Goal: Task Accomplishment & Management: Manage account settings

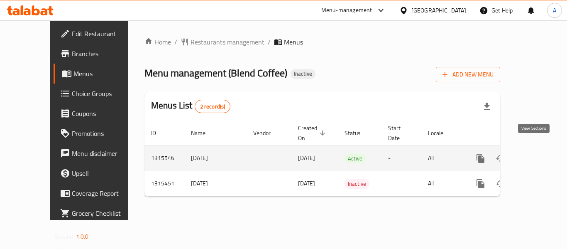
click at [542, 148] on link "enhanced table" at bounding box center [541, 158] width 20 height 20
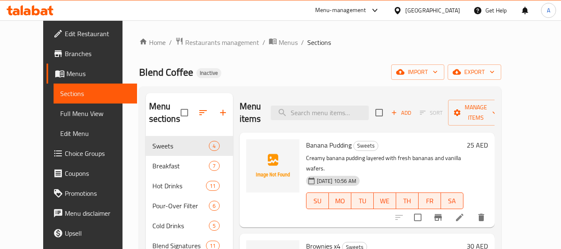
click at [245, 122] on h2 "Menu items" at bounding box center [251, 112] width 22 height 25
click at [241, 109] on h2 "Menu items" at bounding box center [251, 112] width 22 height 25
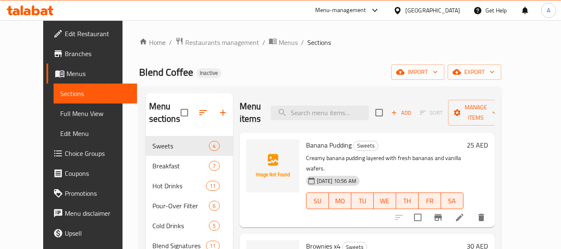
click at [240, 119] on h2 "Menu items" at bounding box center [251, 112] width 22 height 25
click at [240, 110] on h2 "Menu items" at bounding box center [251, 112] width 22 height 25
click at [240, 122] on h2 "Menu items" at bounding box center [251, 112] width 22 height 25
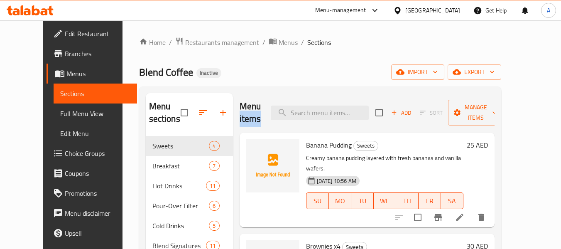
click at [240, 122] on h2 "Menu items" at bounding box center [251, 112] width 22 height 25
click at [332, 91] on div "Menu sections Sweets 4 Breakfast 7 Hot Drinks 11 Pour-Over Filter 6 Cold Drinks…" at bounding box center [320, 217] width 362 height 262
click at [60, 110] on span "Full Menu View" at bounding box center [95, 113] width 70 height 10
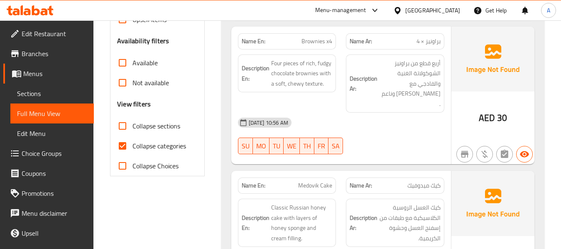
click at [177, 146] on span "Collapse categories" at bounding box center [159, 146] width 54 height 10
click at [132, 146] on input "Collapse categories" at bounding box center [123, 146] width 20 height 20
checkbox input "false"
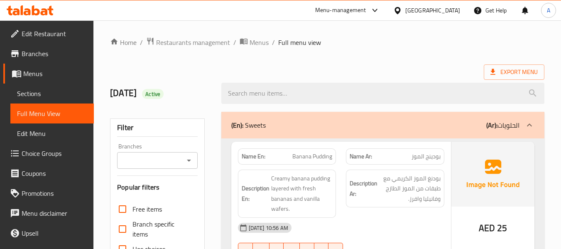
click at [244, 152] on strong "Name En:" at bounding box center [254, 156] width 24 height 9
copy strong "Name En:"
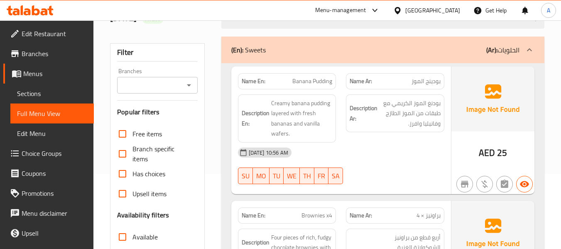
scroll to position [83, 0]
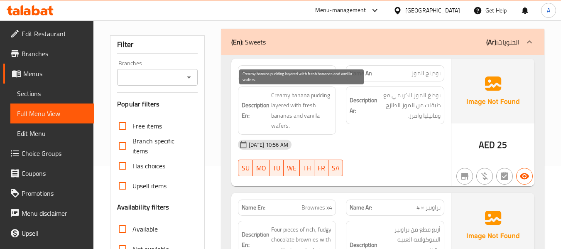
click at [290, 105] on span "Creamy banana pudding layered with fresh bananas and vanilla wafers." at bounding box center [301, 110] width 61 height 41
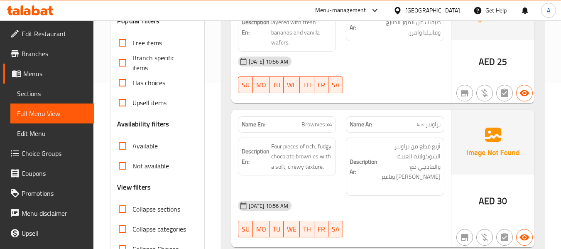
scroll to position [208, 0]
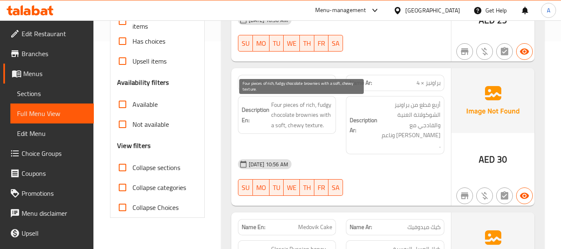
click at [314, 125] on span "Four pieces of rich, fudgy chocolate brownies with a soft, chewy texture." at bounding box center [301, 115] width 61 height 31
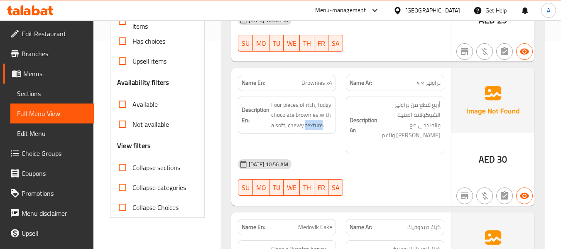
copy span "texture"
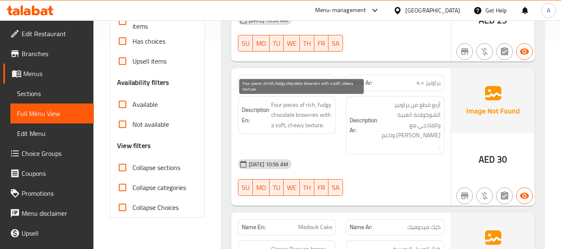
click at [289, 124] on span "Four pieces of rich, fudgy chocolate brownies with a soft, chewy texture." at bounding box center [301, 115] width 61 height 31
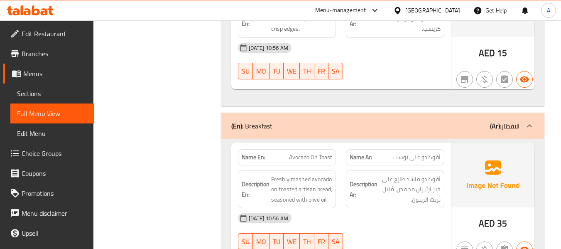
scroll to position [623, 0]
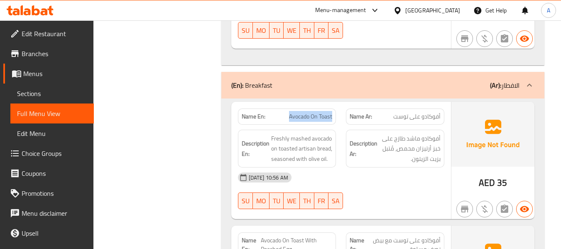
drag, startPoint x: 289, startPoint y: 108, endPoint x: 389, endPoint y: 107, distance: 99.2
click at [338, 110] on div "Name En: Avocado On Toast" at bounding box center [287, 116] width 108 height 26
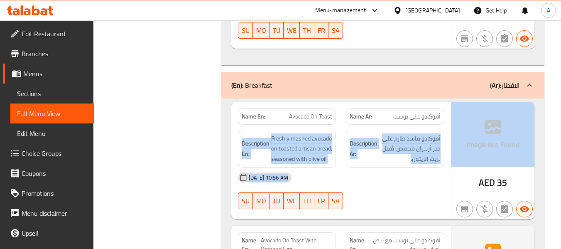
drag, startPoint x: 398, startPoint y: 106, endPoint x: 451, endPoint y: 108, distance: 53.2
click at [451, 108] on div "Name En: Avocado On Toast Name Ar: أفوكادو على توست Description En: Freshly mas…" at bounding box center [382, 160] width 303 height 117
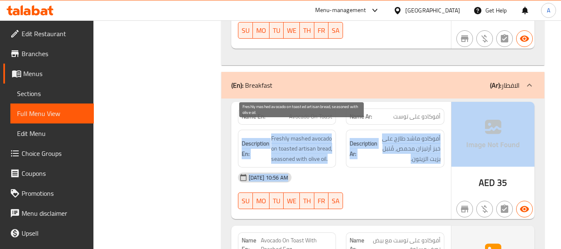
click at [304, 133] on span "Freshly mashed avocado on toasted artisan bread, seasoned with olive oil." at bounding box center [301, 148] width 61 height 31
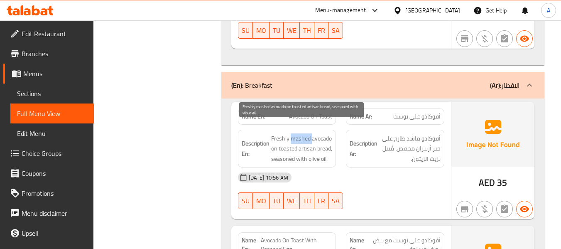
click at [304, 133] on span "Freshly mashed avocado on toasted artisan bread, seasoned with olive oil." at bounding box center [301, 148] width 61 height 31
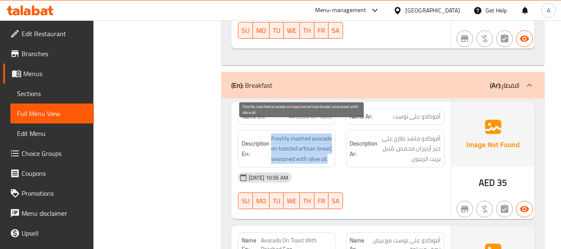
click at [304, 133] on span "Freshly mashed avocado on toasted artisan bread, seasoned with olive oil." at bounding box center [301, 148] width 61 height 31
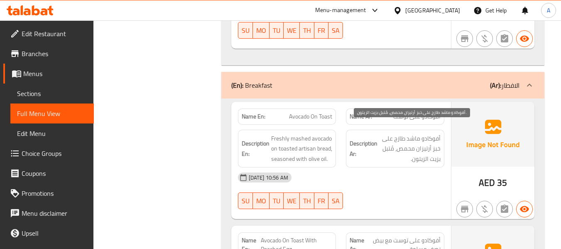
click at [422, 135] on span "أفوكادو ماشد طازج على خبز أرتيزان محمص، مُتبل بزيت الزيتون." at bounding box center [409, 148] width 61 height 31
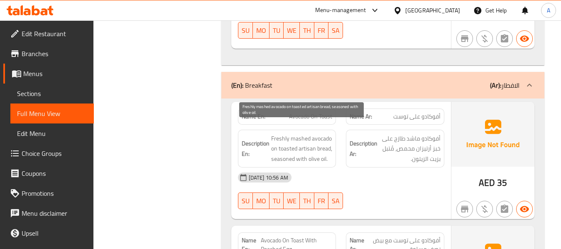
click at [294, 133] on span "Freshly mashed avocado on toasted artisan bread, seasoned with olive oil." at bounding box center [301, 148] width 61 height 31
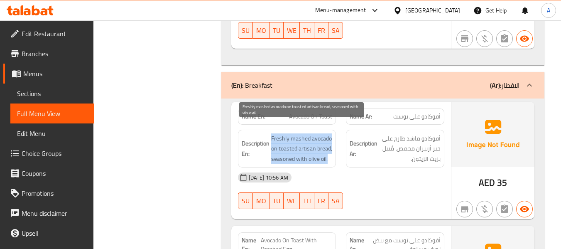
click at [294, 133] on span "Freshly mashed avocado on toasted artisan bread, seasoned with olive oil." at bounding box center [301, 148] width 61 height 31
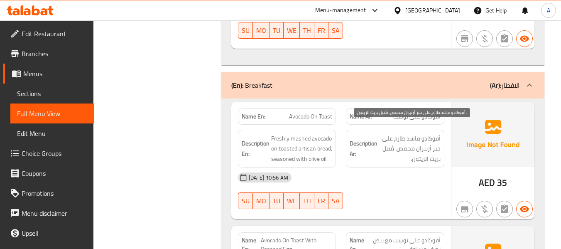
click at [380, 133] on span "أفوكادو ماشد طازج على خبز أرتيزان محمص، مُتبل بزيت الزيتون." at bounding box center [409, 148] width 61 height 31
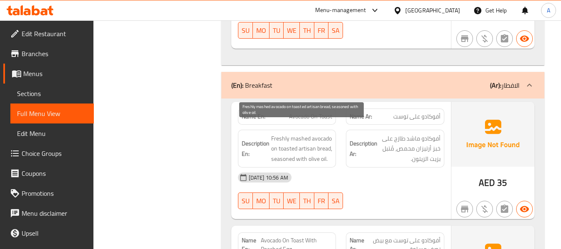
click at [294, 133] on span "Freshly mashed avocado on toasted artisan bread, seasoned with olive oil." at bounding box center [301, 148] width 61 height 31
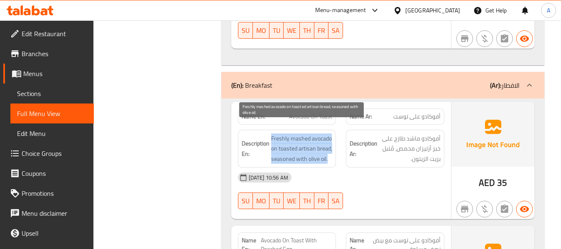
click at [294, 133] on span "Freshly mashed avocado on toasted artisan bread, seasoned with olive oil." at bounding box center [301, 148] width 61 height 31
click at [294, 138] on span "Freshly mashed avocado on toasted artisan bread, seasoned with olive oil." at bounding box center [301, 148] width 61 height 31
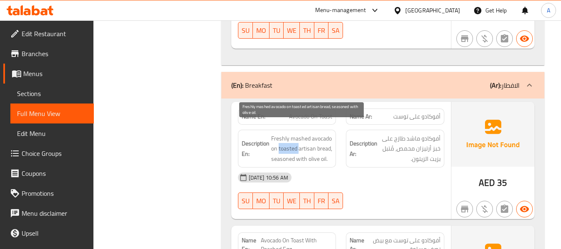
click at [294, 138] on span "Freshly mashed avocado on toasted artisan bread, seasoned with olive oil." at bounding box center [301, 148] width 61 height 31
click at [287, 137] on span "Freshly mashed avocado on toasted artisan bread, seasoned with olive oil." at bounding box center [301, 148] width 61 height 31
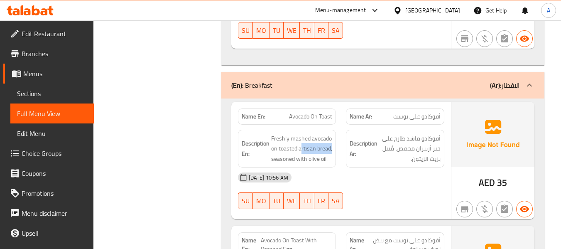
drag, startPoint x: 301, startPoint y: 137, endPoint x: 333, endPoint y: 141, distance: 31.8
click at [333, 141] on div "Description En: Freshly mashed avocado on toasted artisan bread, seasoned with …" at bounding box center [287, 149] width 98 height 38
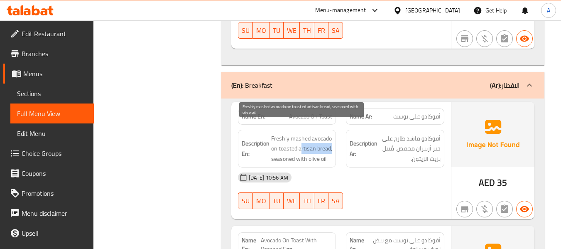
click at [313, 137] on span "Freshly mashed avocado on toasted artisan bread, seasoned with olive oil." at bounding box center [301, 148] width 61 height 31
click at [306, 139] on span "Freshly mashed avocado on toasted artisan bread, seasoned with olive oil." at bounding box center [301, 148] width 61 height 31
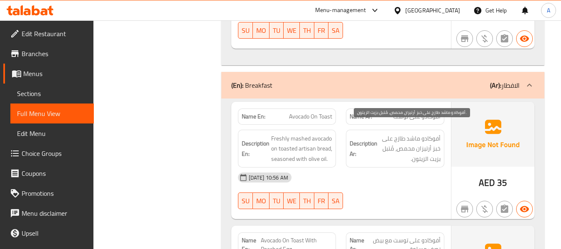
click at [413, 141] on span "أفوكادو ماشد طازج على خبز أرتيزان محمص، مُتبل بزيت الزيتون." at bounding box center [409, 148] width 61 height 31
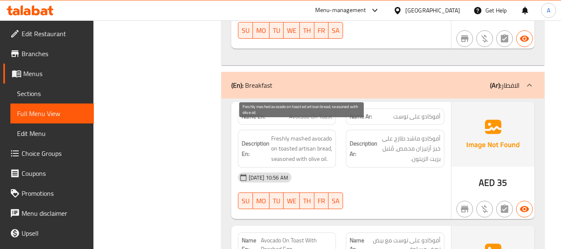
click at [276, 148] on span "Freshly mashed avocado on toasted artisan bread, seasoned with olive oil." at bounding box center [301, 148] width 61 height 31
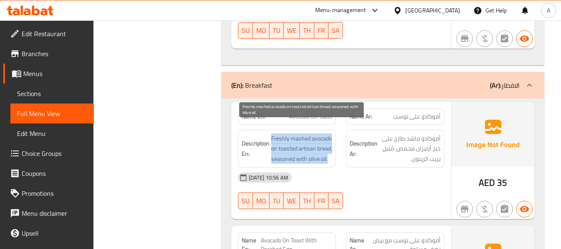
click at [276, 148] on span "Freshly mashed avocado on toasted artisan bread, seasoned with olive oil." at bounding box center [301, 148] width 61 height 31
click at [307, 147] on span "Freshly mashed avocado on toasted artisan bread, seasoned with olive oil." at bounding box center [301, 148] width 61 height 31
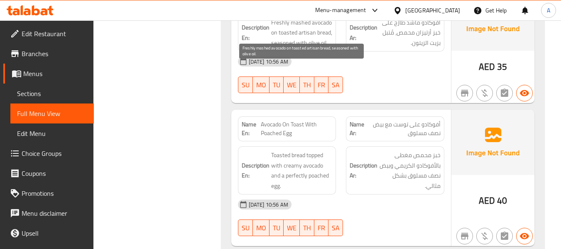
scroll to position [747, 0]
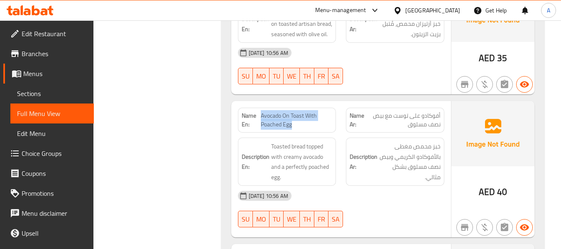
drag, startPoint x: 260, startPoint y: 103, endPoint x: 296, endPoint y: 117, distance: 38.2
click at [296, 117] on span "Avocado On Toast With Poached Egg" at bounding box center [297, 119] width 72 height 17
click at [299, 111] on span "Avocado On Toast With Poached Egg" at bounding box center [297, 119] width 72 height 17
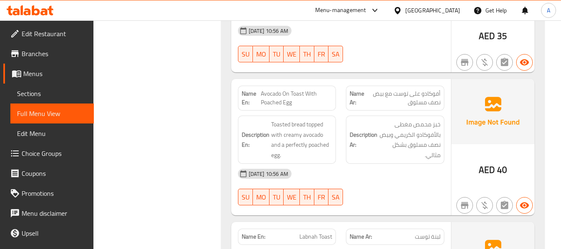
scroll to position [789, 0]
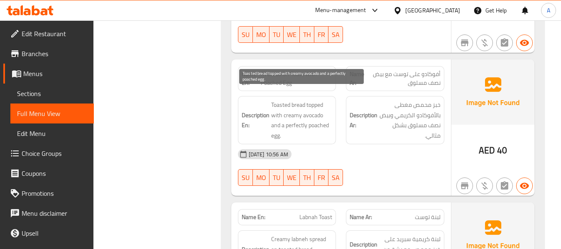
click at [279, 100] on span "Toasted bread topped with creamy avocado and a perfectly poached egg." at bounding box center [301, 120] width 61 height 41
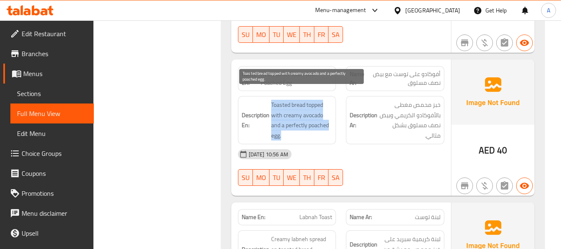
click at [279, 100] on span "Toasted bread topped with creamy avocado and a perfectly poached egg." at bounding box center [301, 120] width 61 height 41
click at [293, 107] on span "Toasted bread topped with creamy avocado and a perfectly poached egg." at bounding box center [301, 120] width 61 height 41
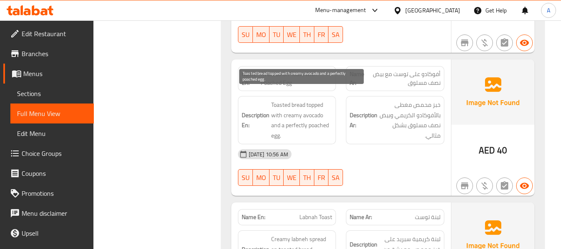
click at [289, 107] on span "Toasted bread topped with creamy avocado and a perfectly poached egg." at bounding box center [301, 120] width 61 height 41
click at [304, 106] on span "Toasted bread topped with creamy avocado and a perfectly poached egg." at bounding box center [301, 120] width 61 height 41
click at [301, 106] on span "Toasted bread topped with creamy avocado and a perfectly poached egg." at bounding box center [301, 120] width 61 height 41
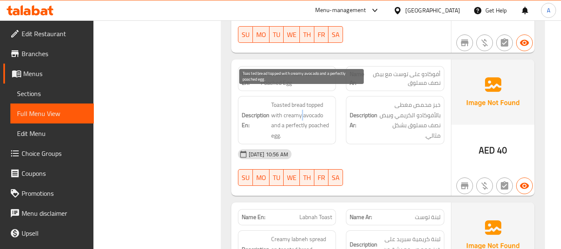
click at [301, 106] on span "Toasted bread topped with creamy avocado and a perfectly poached egg." at bounding box center [301, 120] width 61 height 41
click at [298, 106] on span "Toasted bread topped with creamy avocado and a perfectly poached egg." at bounding box center [301, 120] width 61 height 41
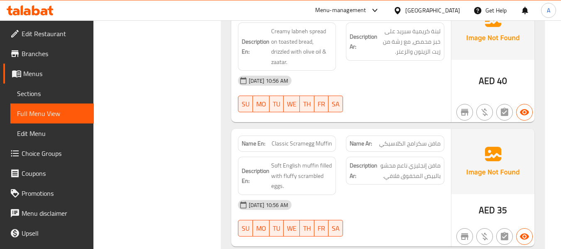
scroll to position [1038, 0]
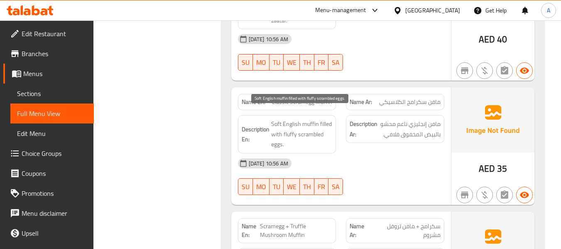
click at [307, 119] on span "Soft English muffin filled with fluffy scrambled eggs." at bounding box center [301, 134] width 61 height 31
click at [286, 119] on span "Soft English muffin filled with fluffy scrambled eggs." at bounding box center [301, 134] width 61 height 31
click at [281, 119] on span "Soft English muffin filled with fluffy scrambled eggs." at bounding box center [301, 134] width 61 height 31
click at [330, 119] on span "Soft English muffin filled with fluffy scrambled eggs." at bounding box center [301, 134] width 61 height 31
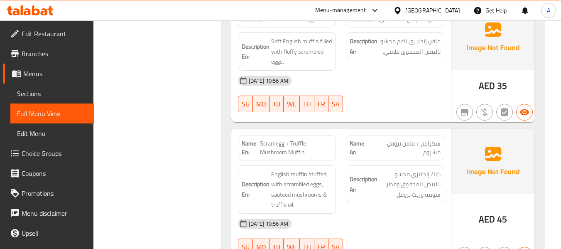
scroll to position [1121, 0]
click at [273, 139] on span "Scramegg + Truffle Mushroom Muffin" at bounding box center [296, 147] width 72 height 17
copy span "Scramegg"
click at [295, 141] on span "Scramegg + Truffle Mushroom Muffin" at bounding box center [296, 147] width 72 height 17
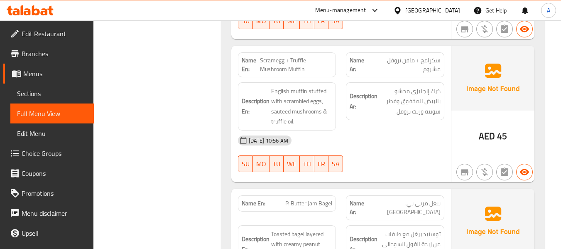
scroll to position [1204, 0]
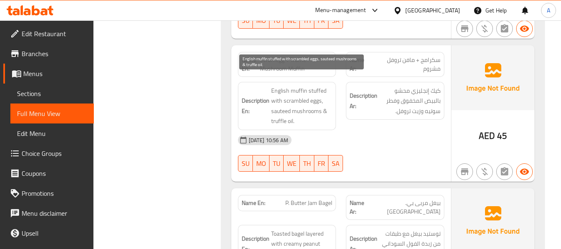
click at [296, 86] on span "English muffin stuffed with scrambled eggs, sauteed mushrooms & truffle oil." at bounding box center [301, 106] width 61 height 41
copy span "muffin"
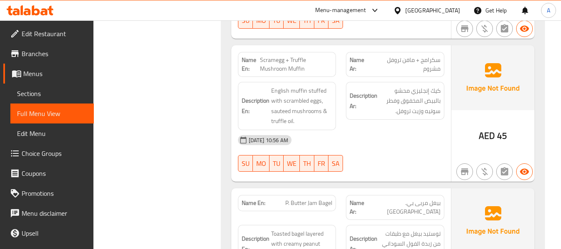
click at [323, 91] on span "English muffin stuffed with scrambled eggs, sauteed mushrooms & truffle oil." at bounding box center [301, 106] width 61 height 41
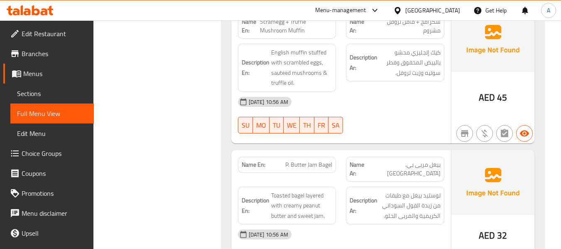
scroll to position [1287, 0]
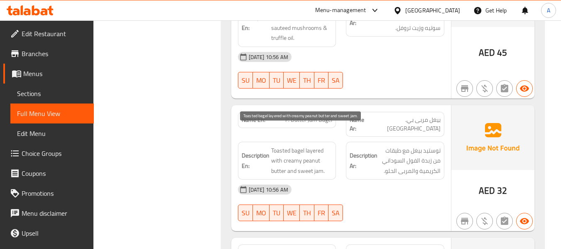
click at [280, 145] on span "Toasted bagel layered with creamy peanut butter and sweet jam." at bounding box center [301, 160] width 61 height 31
click at [308, 145] on span "Toasted bagel layered with creamy peanut butter and sweet jam." at bounding box center [301, 160] width 61 height 31
click at [294, 145] on span "Toasted bagel layered with creamy peanut butter and sweet jam." at bounding box center [301, 160] width 61 height 31
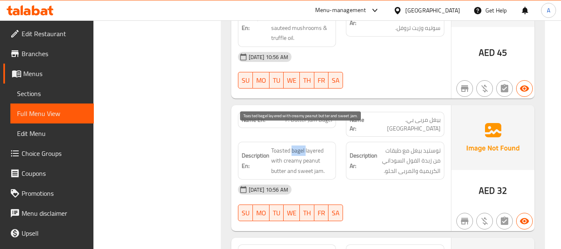
click at [294, 145] on span "Toasted bagel layered with creamy peanut butter and sweet jam." at bounding box center [301, 160] width 61 height 31
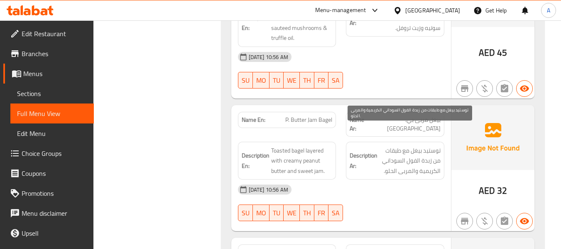
click at [402, 145] on span "توستيد بيغل مع طبقات من زبدة الفول السوداني الكريمية والمربى الحلو." at bounding box center [409, 160] width 61 height 31
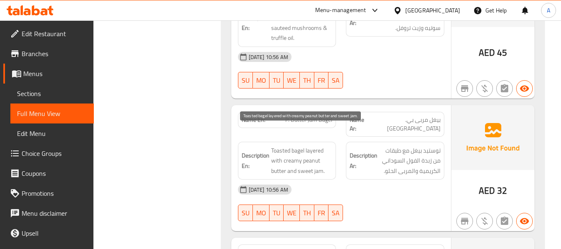
click at [315, 145] on span "Toasted bagel layered with creamy peanut butter and sweet jam." at bounding box center [301, 160] width 61 height 31
click at [310, 145] on span "Toasted bagel layered with creamy peanut butter and sweet jam." at bounding box center [301, 160] width 61 height 31
drag, startPoint x: 306, startPoint y: 131, endPoint x: 281, endPoint y: 144, distance: 27.9
click at [281, 145] on span "Toasted bagel layered with creamy peanut butter and sweet jam." at bounding box center [301, 160] width 61 height 31
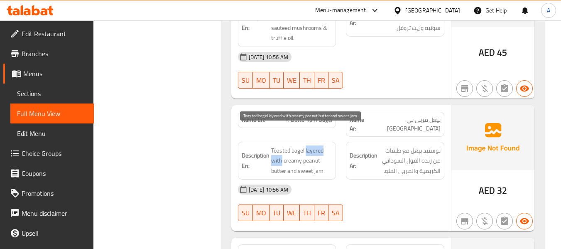
copy span "layered with"
click at [295, 157] on div "Description En: Toasted bagel layered with creamy peanut butter and sweet jam." at bounding box center [287, 161] width 98 height 38
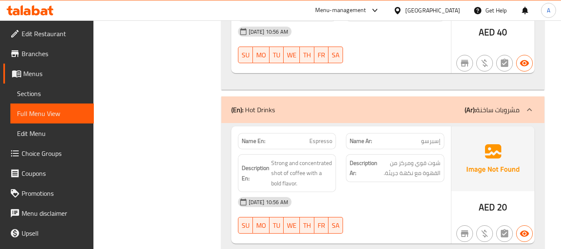
scroll to position [1619, 0]
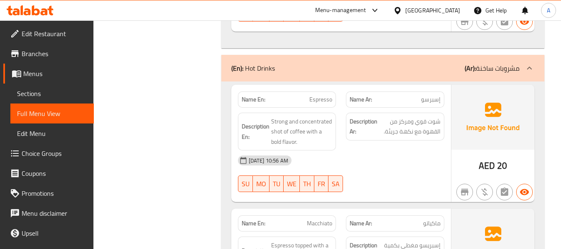
click at [244, 95] on strong "Name En:" at bounding box center [254, 99] width 24 height 9
click at [251, 95] on strong "Name En:" at bounding box center [254, 99] width 24 height 9
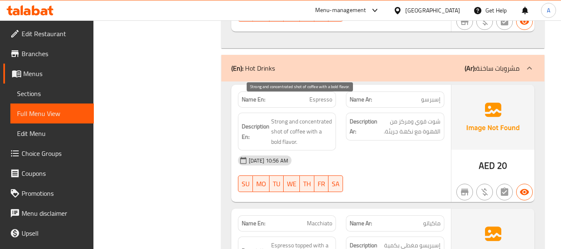
click at [284, 116] on span "Strong and concentrated shot of coffee with a bold flavor." at bounding box center [301, 131] width 61 height 31
click at [297, 116] on span "Strong and concentrated shot of coffee with a bold flavor." at bounding box center [301, 131] width 61 height 31
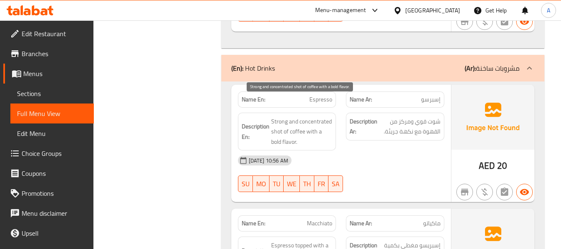
click at [282, 116] on span "Strong and concentrated shot of coffee with a bold flavor." at bounding box center [301, 131] width 61 height 31
click at [280, 116] on span "Strong and concentrated shot of coffee with a bold flavor." at bounding box center [301, 131] width 61 height 31
click at [297, 116] on span "Strong and concentrated shot of coffee with a bold flavor." at bounding box center [301, 131] width 61 height 31
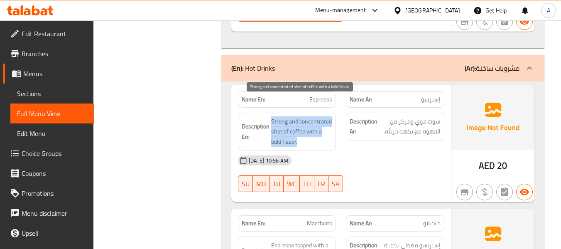
click at [295, 116] on span "Strong and concentrated shot of coffee with a bold flavor." at bounding box center [301, 131] width 61 height 31
click at [288, 116] on span "Strong and concentrated shot of coffee with a bold flavor." at bounding box center [301, 131] width 61 height 31
click at [285, 116] on span "Strong and concentrated shot of coffee with a bold flavor." at bounding box center [301, 131] width 61 height 31
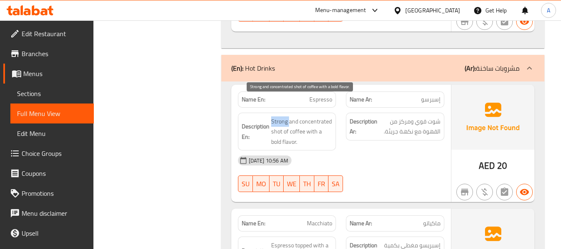
click at [285, 116] on span "Strong and concentrated shot of coffee with a bold flavor." at bounding box center [301, 131] width 61 height 31
click at [291, 117] on span "Strong and concentrated shot of coffee with a bold flavor." at bounding box center [301, 131] width 61 height 31
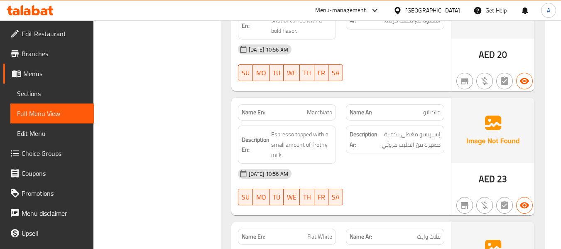
scroll to position [1744, 0]
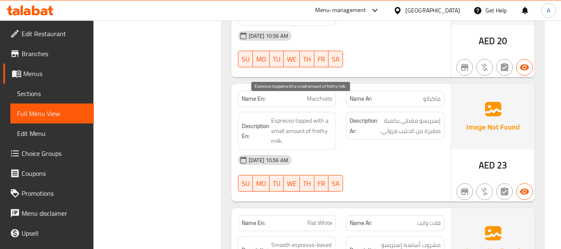
click at [297, 115] on span "Espresso topped with a small amount of frothy milk." at bounding box center [301, 130] width 61 height 31
click at [293, 115] on span "Espresso topped with a small amount of frothy milk." at bounding box center [301, 130] width 61 height 31
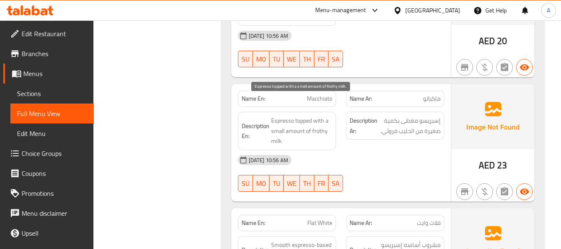
click at [303, 115] on span "Espresso topped with a small amount of frothy milk." at bounding box center [301, 130] width 61 height 31
click at [285, 115] on span "Espresso topped with a small amount of frothy milk." at bounding box center [301, 130] width 61 height 31
click at [297, 115] on span "Espresso topped with a small amount of frothy milk." at bounding box center [301, 130] width 61 height 31
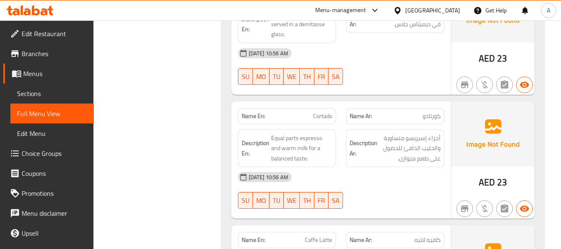
scroll to position [2117, 0]
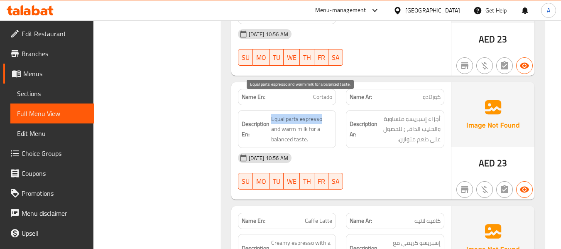
drag, startPoint x: 272, startPoint y: 100, endPoint x: 322, endPoint y: 99, distance: 49.4
click at [322, 114] on span "Equal parts espresso and warm milk for a balanced taste." at bounding box center [301, 129] width 61 height 31
click at [310, 114] on span "Equal parts espresso and warm milk for a balanced taste." at bounding box center [301, 129] width 61 height 31
click at [295, 114] on span "Equal parts espresso and warm milk for a balanced taste." at bounding box center [301, 129] width 61 height 31
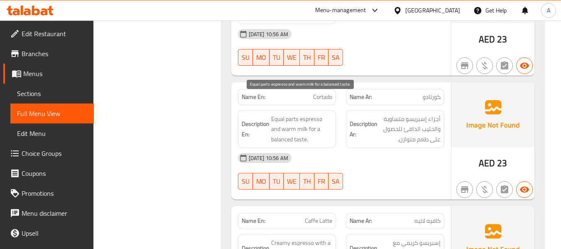
click at [273, 114] on span "Equal parts espresso and warm milk for a balanced taste." at bounding box center [301, 129] width 61 height 31
click at [283, 114] on span "Equal parts espresso and warm milk for a balanced taste." at bounding box center [301, 129] width 61 height 31
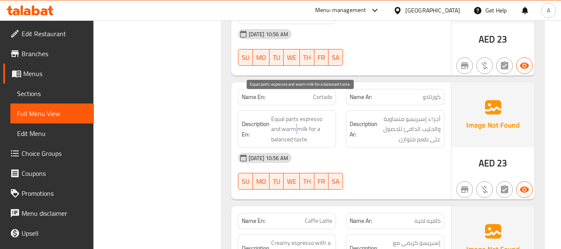
click at [283, 114] on span "Equal parts espresso and warm milk for a balanced taste." at bounding box center [301, 129] width 61 height 31
click at [278, 114] on span "Equal parts espresso and warm milk for a balanced taste." at bounding box center [301, 129] width 61 height 31
drag, startPoint x: 270, startPoint y: 115, endPoint x: 303, endPoint y: 110, distance: 33.1
click at [303, 114] on h6 "Description En: Equal parts espresso and warm milk for a balanced taste." at bounding box center [287, 129] width 91 height 31
click at [307, 114] on span "Equal parts espresso and warm milk for a balanced taste." at bounding box center [301, 129] width 61 height 31
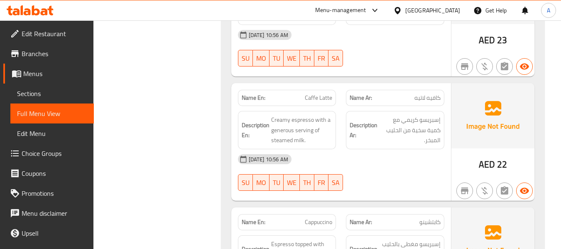
scroll to position [2242, 0]
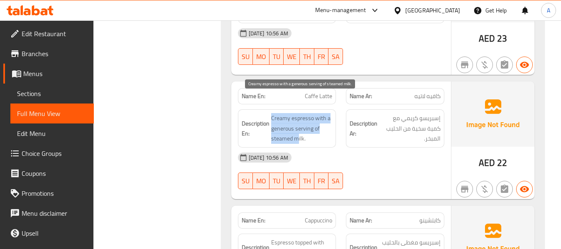
drag, startPoint x: 293, startPoint y: 115, endPoint x: 299, endPoint y: 120, distance: 8.0
click at [299, 120] on span "Creamy espresso with a generous serving of steamed milk." at bounding box center [301, 128] width 61 height 31
drag, startPoint x: 304, startPoint y: 119, endPoint x: 271, endPoint y: 101, distance: 37.9
click at [271, 113] on span "Creamy espresso with a generous serving of steamed milk." at bounding box center [301, 128] width 61 height 31
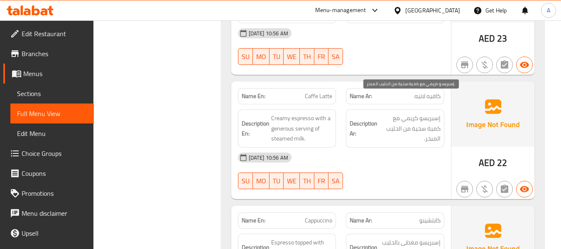
click at [416, 113] on span "إسبريسو كريمي مع كمية سخية من الحليب المبخر." at bounding box center [409, 128] width 61 height 31
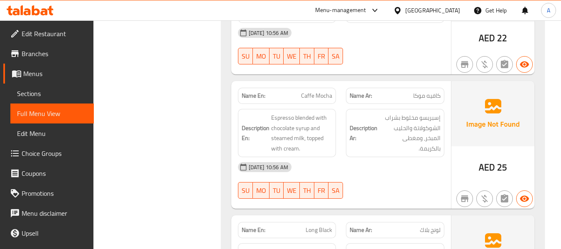
scroll to position [2491, 0]
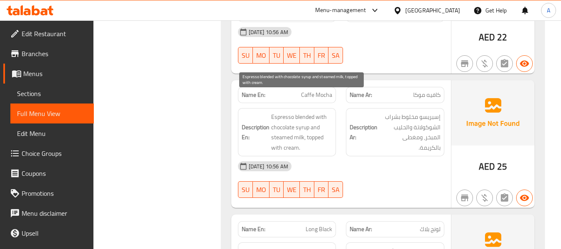
click at [276, 112] on span "Espresso blended with chocolate syrup and steamed milk, topped with cream." at bounding box center [301, 132] width 61 height 41
click at [286, 120] on span "Espresso blended with chocolate syrup and steamed milk, topped with cream." at bounding box center [301, 132] width 61 height 41
click at [296, 120] on span "Espresso blended with chocolate syrup and steamed milk, topped with cream." at bounding box center [301, 132] width 61 height 41
click at [313, 117] on span "Espresso blended with chocolate syrup and steamed milk, topped with cream." at bounding box center [301, 132] width 61 height 41
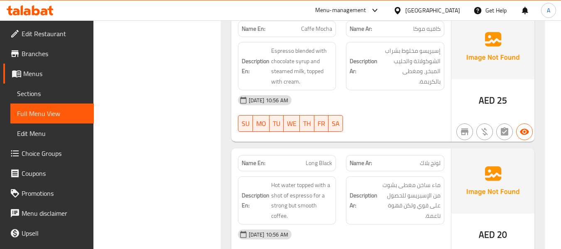
scroll to position [2574, 0]
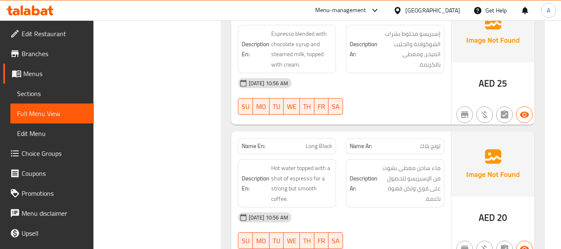
click at [313, 142] on span "Long Black" at bounding box center [319, 146] width 27 height 9
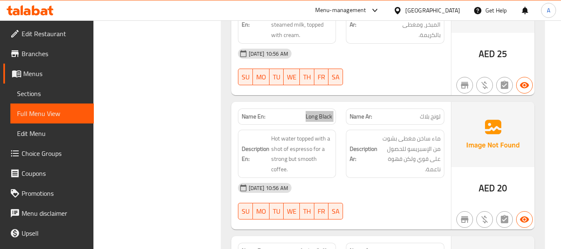
scroll to position [2616, 0]
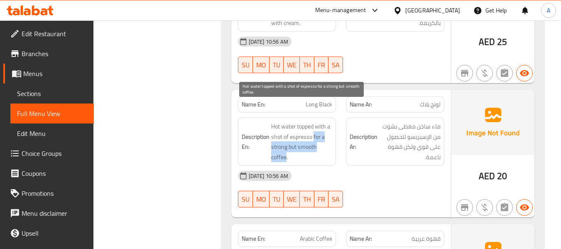
drag, startPoint x: 313, startPoint y: 117, endPoint x: 285, endPoint y: 138, distance: 35.3
click at [285, 138] on span "Hot water topped with a shot of espresso for a strong but smooth coffee." at bounding box center [301, 141] width 61 height 41
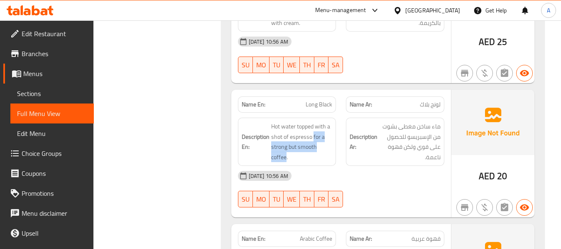
copy span "for a strong but smooth coffee"
click at [374, 172] on div "[DATE] 10:56 AM SU MO TU WE TH FR SA" at bounding box center [341, 189] width 216 height 46
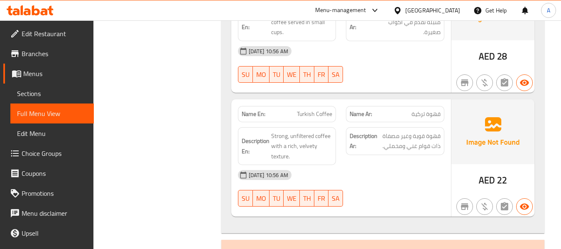
scroll to position [2865, 0]
click at [311, 109] on span "Turkish Coffee" at bounding box center [314, 113] width 35 height 9
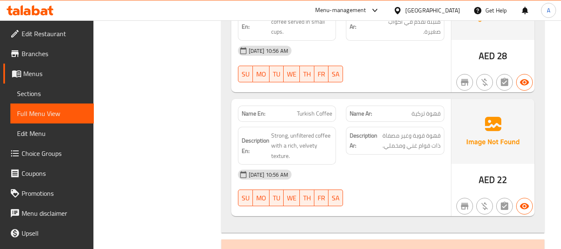
click at [407, 109] on p "Name Ar: قهوة تركية" at bounding box center [395, 113] width 91 height 9
click at [282, 130] on span "Strong, unfiltered coffee with a rich, velvety texture." at bounding box center [301, 145] width 61 height 31
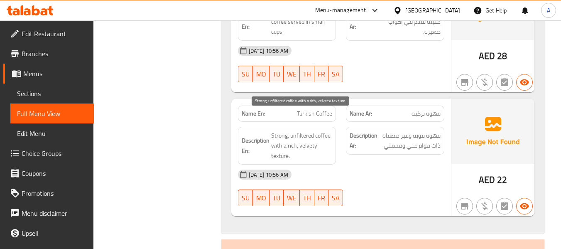
click at [324, 130] on span "Strong, unfiltered coffee with a rich, velvety texture." at bounding box center [301, 145] width 61 height 31
click at [283, 130] on span "Strong, unfiltered coffee with a rich, velvety texture." at bounding box center [301, 145] width 61 height 31
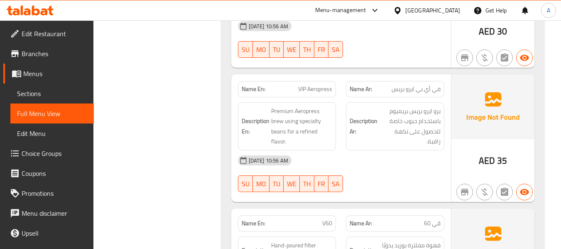
scroll to position [3197, 0]
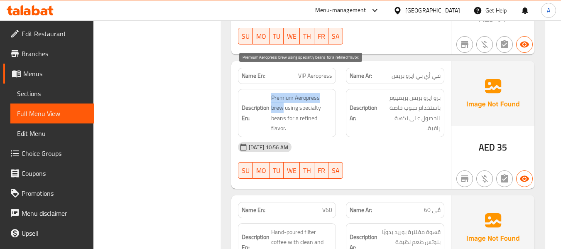
drag, startPoint x: 271, startPoint y: 78, endPoint x: 281, endPoint y: 88, distance: 14.4
click at [281, 93] on span "Premium Aeropress brew using specialty beans for a refined flavor." at bounding box center [301, 113] width 61 height 41
copy span "Premium Aeropress brew"
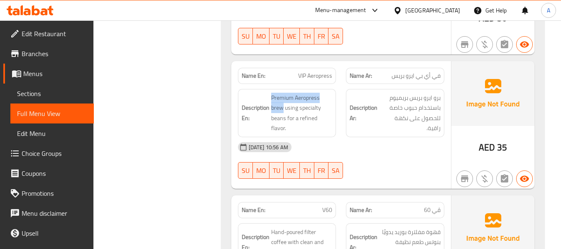
click at [275, 93] on span "Premium Aeropress brew using specialty beans for a refined flavor." at bounding box center [301, 113] width 61 height 41
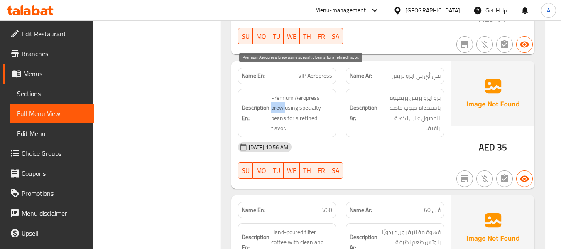
click at [275, 93] on span "Premium Aeropress brew using specialty beans for a refined flavor." at bounding box center [301, 113] width 61 height 41
click at [303, 97] on span "Premium Aeropress brew using specialty beans for a refined flavor." at bounding box center [301, 113] width 61 height 41
click at [278, 100] on span "Premium Aeropress brew using specialty beans for a refined flavor." at bounding box center [301, 113] width 61 height 41
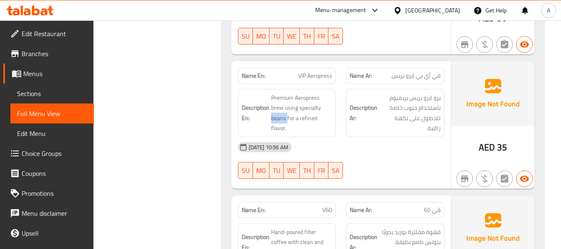
copy span "beans"
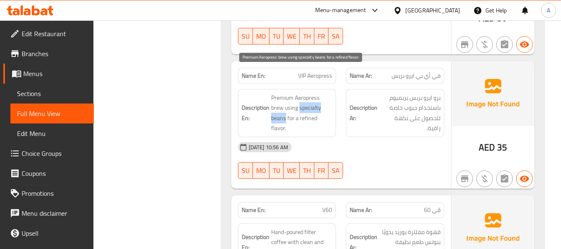
drag, startPoint x: 300, startPoint y: 89, endPoint x: 286, endPoint y: 97, distance: 16.2
click at [286, 97] on span "Premium Aeropress brew using specialty beans for a refined flavor." at bounding box center [301, 113] width 61 height 41
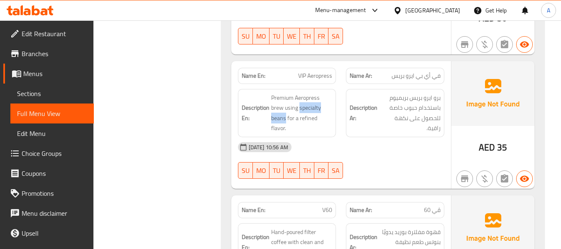
copy span "specialty beans"
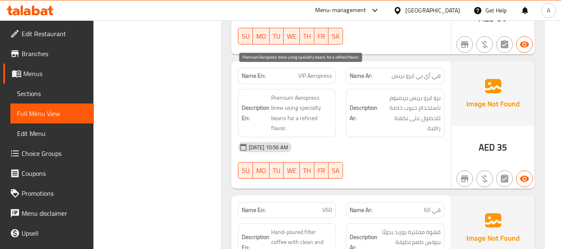
click at [309, 102] on span "Premium Aeropress brew using specialty beans for a refined flavor." at bounding box center [301, 113] width 61 height 41
drag, startPoint x: 299, startPoint y: 96, endPoint x: 284, endPoint y: 113, distance: 22.6
click at [284, 113] on span "Premium Aeropress brew using specialty beans for a refined flavor." at bounding box center [301, 113] width 61 height 41
copy span "refined flavor"
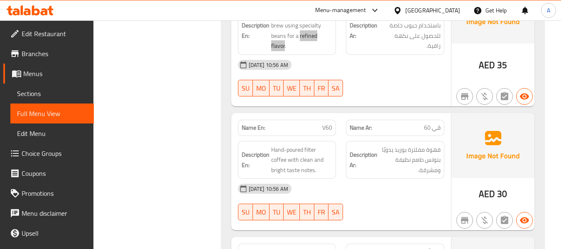
scroll to position [3280, 0]
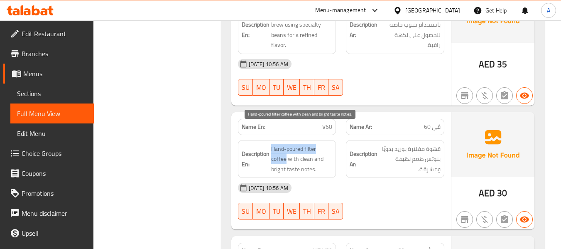
drag, startPoint x: 272, startPoint y: 131, endPoint x: 285, endPoint y: 138, distance: 15.0
click at [285, 144] on span "Hand-poured filter coffee with clean and bright taste notes." at bounding box center [301, 159] width 61 height 31
click at [288, 144] on span "Hand-poured filter coffee with clean and bright taste notes." at bounding box center [301, 159] width 61 height 31
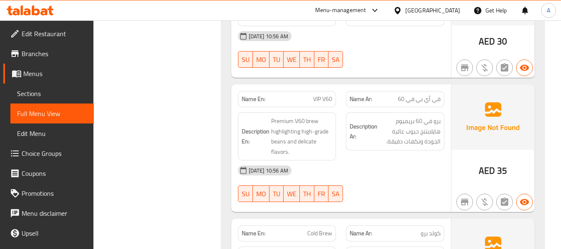
scroll to position [3446, 0]
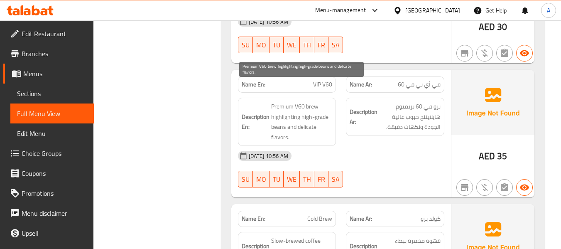
click at [312, 110] on span "Premium V60 brew highlighting high-grade beans and delicate flavors." at bounding box center [301, 121] width 61 height 41
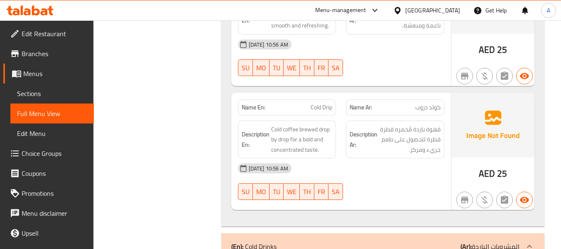
scroll to position [3695, 0]
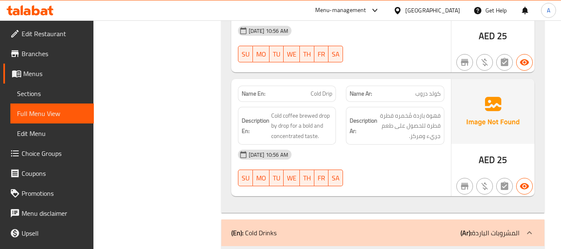
click at [320, 89] on span "Cold Drip" at bounding box center [322, 93] width 22 height 9
drag, startPoint x: 311, startPoint y: 74, endPoint x: 335, endPoint y: 75, distance: 23.7
click at [335, 86] on div "Name En: Cold Drip" at bounding box center [287, 94] width 98 height 16
drag, startPoint x: 308, startPoint y: 72, endPoint x: 264, endPoint y: 44, distance: 52.3
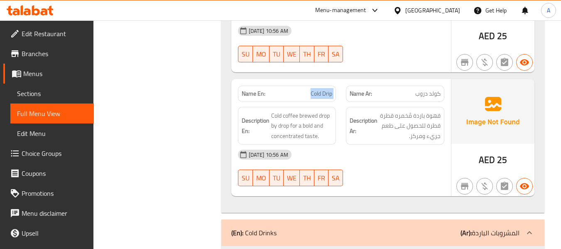
click at [342, 81] on div "Name En: Cold Drip Name Ar: كولد دروب" at bounding box center [341, 94] width 216 height 26
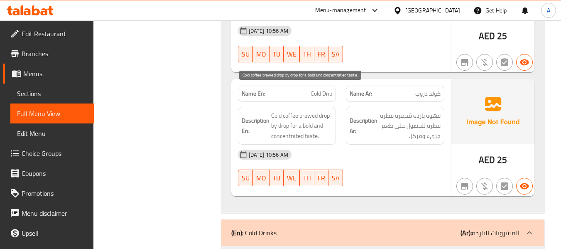
click at [289, 110] on span "Cold coffee brewed drop by drop for a bold and concentrated taste." at bounding box center [301, 125] width 61 height 31
click at [278, 110] on span "Cold coffee brewed drop by drop for a bold and concentrated taste." at bounding box center [301, 125] width 61 height 31
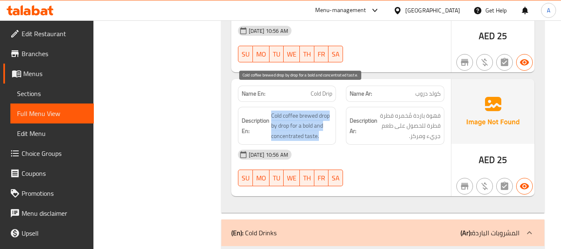
click at [302, 110] on span "Cold coffee brewed drop by drop for a bold and concentrated taste." at bounding box center [301, 125] width 61 height 31
drag, startPoint x: 319, startPoint y: 97, endPoint x: 288, endPoint y: 108, distance: 33.1
click at [288, 110] on span "Cold coffee brewed drop by drop for a bold and concentrated taste." at bounding box center [301, 125] width 61 height 31
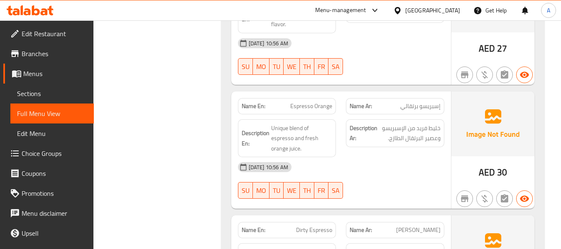
scroll to position [4774, 0]
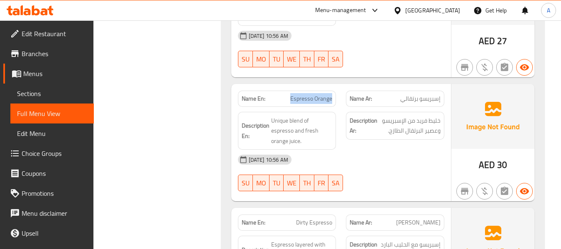
drag, startPoint x: 291, startPoint y: 79, endPoint x: 335, endPoint y: 80, distance: 44.4
click at [335, 91] on div "Name En: Espresso Orange" at bounding box center [287, 99] width 98 height 16
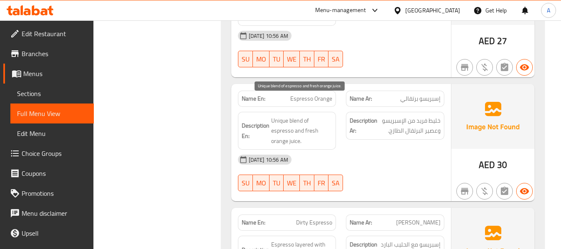
click at [272, 115] on span "Unique blend of espresso and fresh orange juice." at bounding box center [301, 130] width 61 height 31
click at [311, 112] on div "Description En: Unique blend of espresso and fresh orange juice." at bounding box center [287, 131] width 98 height 38
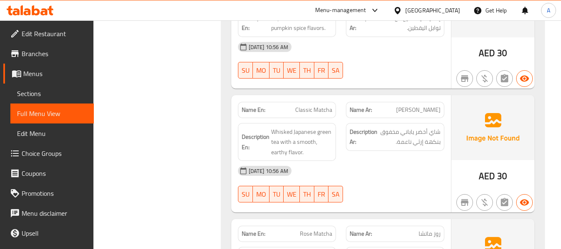
scroll to position [5148, 0]
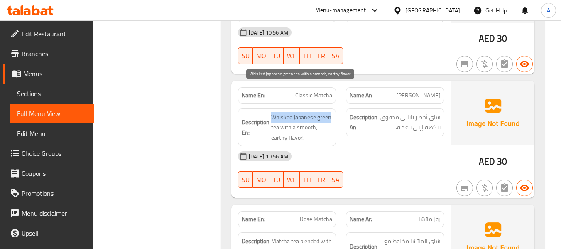
drag, startPoint x: 272, startPoint y: 89, endPoint x: 330, endPoint y: 91, distance: 58.6
click at [330, 112] on span "Whisked Japanese green tea with a smooth, earthy flavor." at bounding box center [301, 127] width 61 height 31
click at [320, 112] on span "Whisked Japanese green tea with a smooth, earthy flavor." at bounding box center [301, 127] width 61 height 31
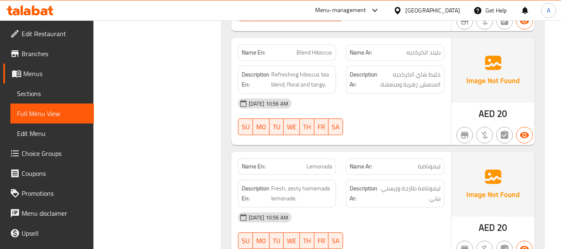
scroll to position [5480, 0]
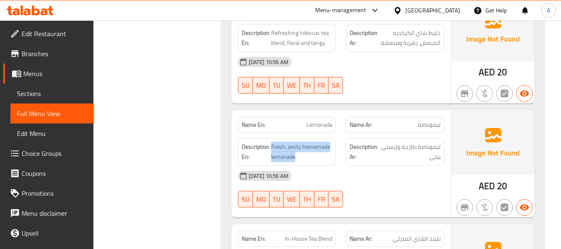
drag, startPoint x: 271, startPoint y: 109, endPoint x: 294, endPoint y: 124, distance: 28.0
click at [294, 138] on div "Description En: Fresh, zesty homemade lemonade." at bounding box center [287, 152] width 98 height 28
click at [309, 142] on span "Fresh, zesty homemade lemonade." at bounding box center [301, 152] width 61 height 20
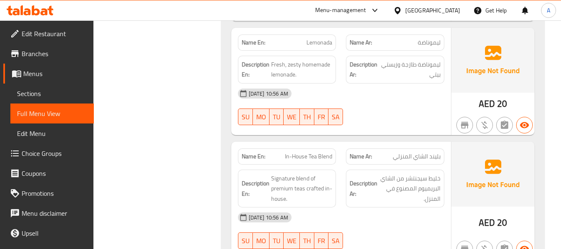
scroll to position [5563, 0]
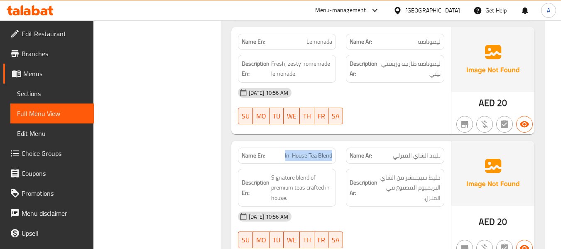
drag, startPoint x: 283, startPoint y: 117, endPoint x: 335, endPoint y: 121, distance: 52.9
click at [335, 147] on div "Name En: In-House Tea Blend" at bounding box center [287, 155] width 98 height 16
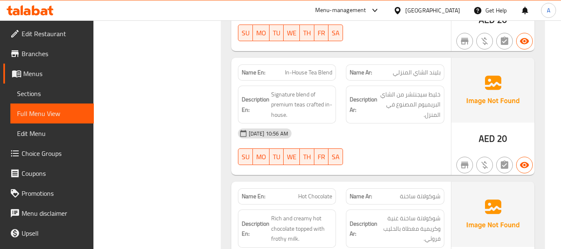
click at [304, 89] on span "Signature blend of premium teas crafted in-house." at bounding box center [301, 104] width 61 height 31
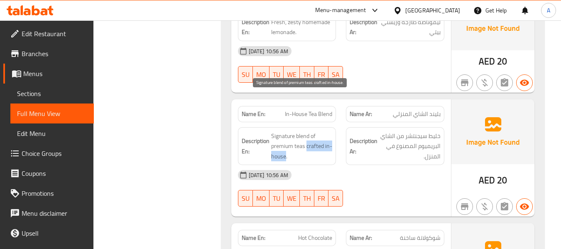
drag, startPoint x: 306, startPoint y: 109, endPoint x: 286, endPoint y: 118, distance: 22.7
click at [286, 131] on span "Signature blend of premium teas crafted in-house." at bounding box center [301, 146] width 61 height 31
click at [308, 131] on span "Signature blend of premium teas crafted in-house." at bounding box center [301, 146] width 61 height 31
drag, startPoint x: 307, startPoint y: 108, endPoint x: 286, endPoint y: 116, distance: 22.9
click at [286, 131] on span "Signature blend of premium teas crafted in-house." at bounding box center [301, 146] width 61 height 31
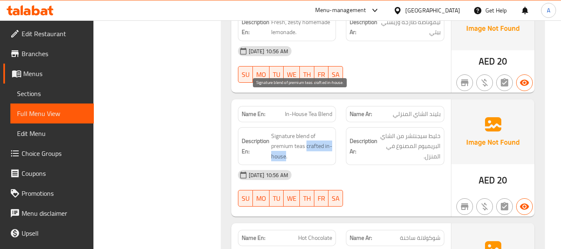
click at [315, 131] on span "Signature blend of premium teas crafted in-house." at bounding box center [301, 146] width 61 height 31
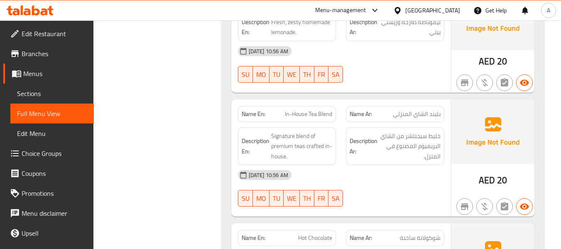
click at [339, 122] on div "Description En: Signature blend of premium teas crafted in-house." at bounding box center [287, 146] width 108 height 48
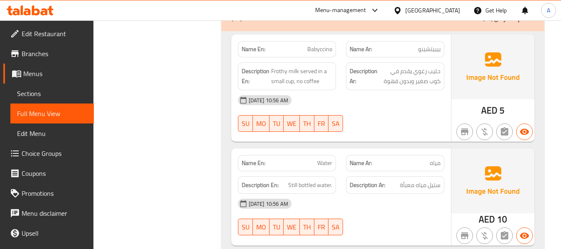
scroll to position [5978, 0]
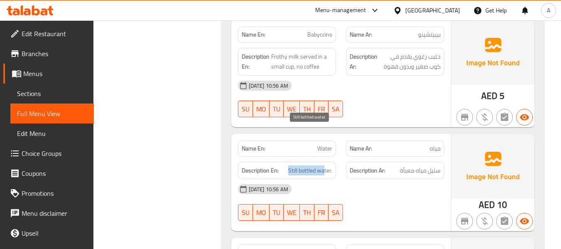
drag, startPoint x: 289, startPoint y: 133, endPoint x: 325, endPoint y: 136, distance: 36.2
click at [325, 165] on span "Still bottled water." at bounding box center [310, 170] width 44 height 10
click at [296, 165] on span "Still bottled water." at bounding box center [310, 170] width 44 height 10
click at [294, 165] on span "Still bottled water." at bounding box center [310, 170] width 44 height 10
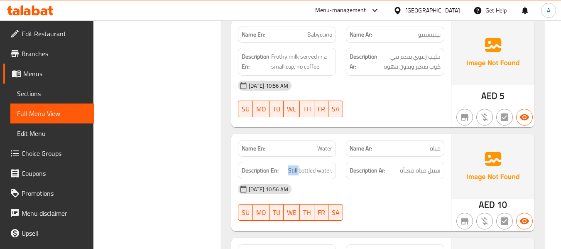
click at [287, 165] on h6 "Description En: Still bottled water." at bounding box center [287, 170] width 91 height 10
click at [405, 179] on div "[DATE] 10:56 AM" at bounding box center [341, 189] width 216 height 20
click at [406, 165] on span "ستيل مياه معبأة" at bounding box center [420, 170] width 41 height 10
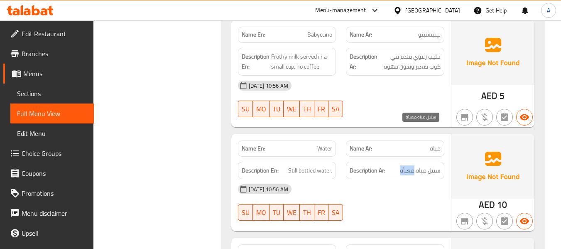
click at [406, 165] on span "ستيل مياه معبأة" at bounding box center [420, 170] width 41 height 10
drag, startPoint x: 310, startPoint y: 130, endPoint x: 306, endPoint y: 135, distance: 5.9
click at [310, 165] on span "Still bottled water." at bounding box center [310, 170] width 44 height 10
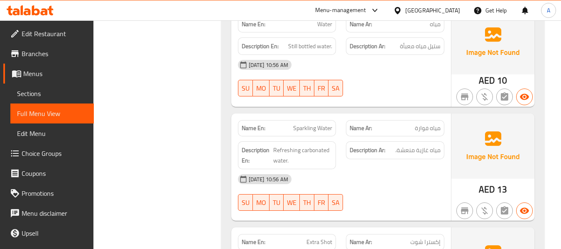
scroll to position [6103, 0]
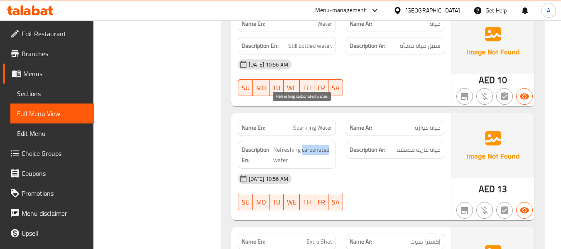
drag, startPoint x: 302, startPoint y: 114, endPoint x: 331, endPoint y: 116, distance: 29.1
click at [331, 144] on span "Refreshing carbonated water." at bounding box center [302, 154] width 59 height 20
click at [373, 169] on div "[DATE] 10:56 AM" at bounding box center [341, 179] width 216 height 20
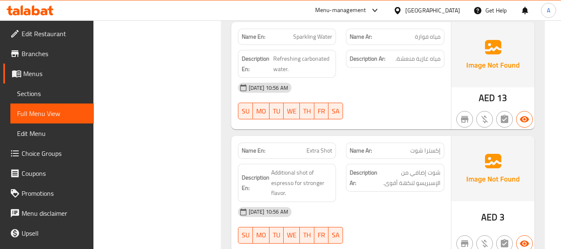
scroll to position [6152, 0]
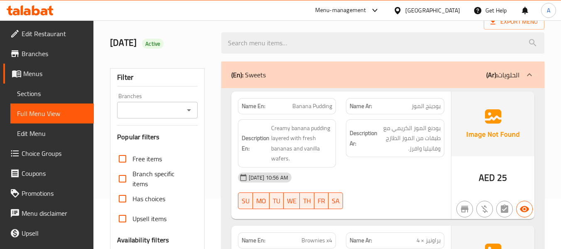
scroll to position [0, 0]
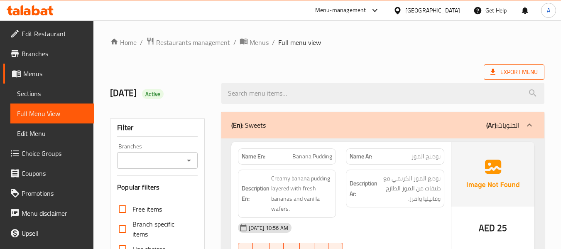
click at [505, 64] on span "Export Menu" at bounding box center [514, 71] width 61 height 15
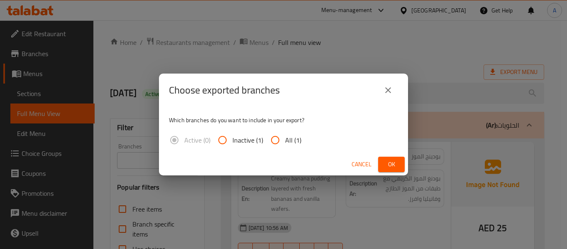
click at [269, 138] on input "All (1)" at bounding box center [275, 140] width 20 height 20
radio input "true"
click at [379, 159] on button "Ok" at bounding box center [391, 164] width 27 height 15
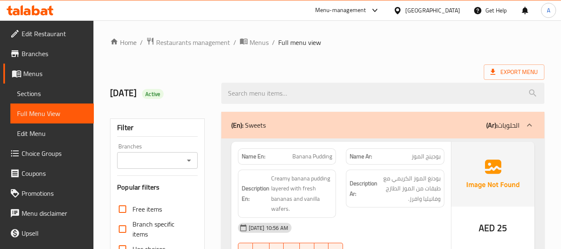
drag, startPoint x: 28, startPoint y: 95, endPoint x: 34, endPoint y: 95, distance: 5.8
click at [28, 95] on span "Sections" at bounding box center [52, 93] width 70 height 10
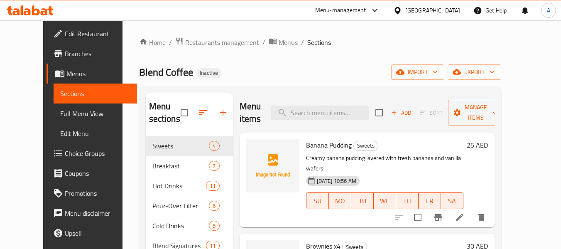
click at [66, 70] on span "Menus" at bounding box center [98, 74] width 64 height 10
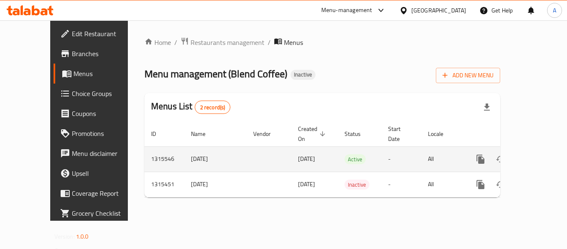
click at [184, 149] on td "[DATE]" at bounding box center [215, 158] width 62 height 25
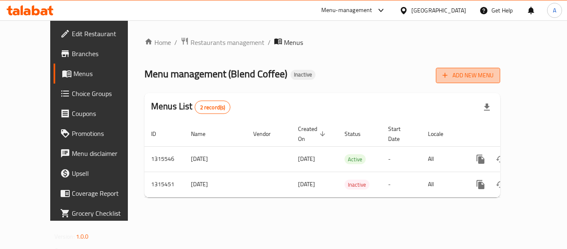
click at [494, 80] on span "Add New Menu" at bounding box center [468, 75] width 51 height 10
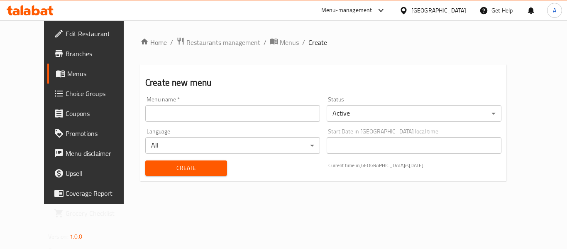
click at [234, 115] on input "text" at bounding box center [232, 113] width 175 height 17
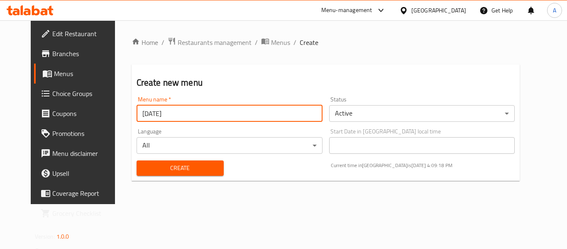
type input "[DATE]"
click at [137, 160] on button "Create" at bounding box center [180, 167] width 87 height 15
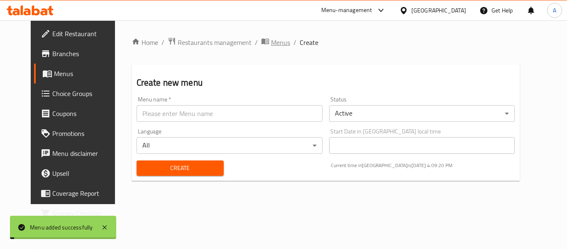
click at [271, 43] on span "Menus" at bounding box center [280, 42] width 19 height 10
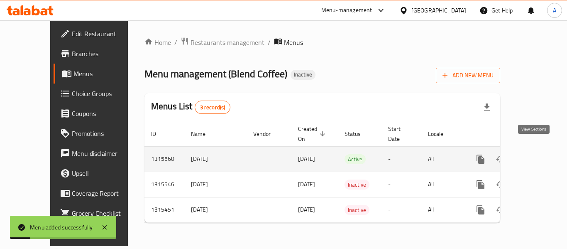
click at [537, 155] on icon "enhanced table" at bounding box center [540, 158] width 7 height 7
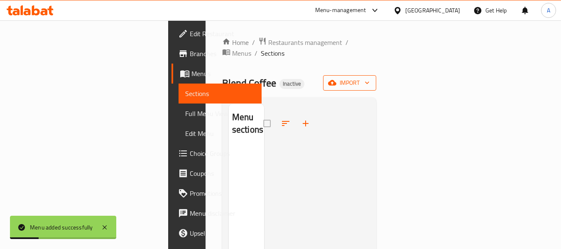
click at [370, 78] on span "import" at bounding box center [350, 83] width 40 height 10
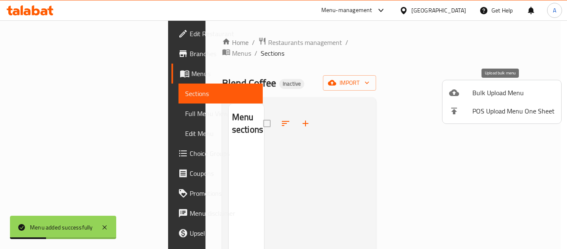
click at [443, 93] on li "Bulk Upload Menu" at bounding box center [502, 92] width 119 height 18
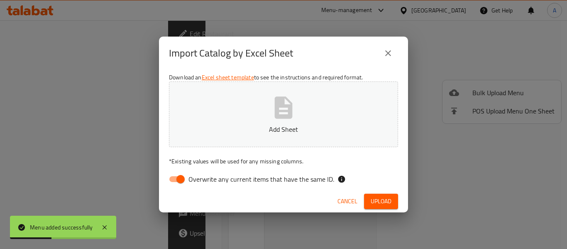
drag, startPoint x: 283, startPoint y: 178, endPoint x: 276, endPoint y: 156, distance: 22.7
click at [279, 174] on span "Overwrite any current items that have the same ID." at bounding box center [261, 179] width 146 height 10
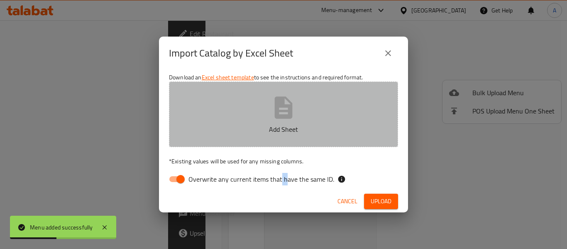
click at [276, 127] on p "Add Sheet" at bounding box center [283, 129] width 203 height 10
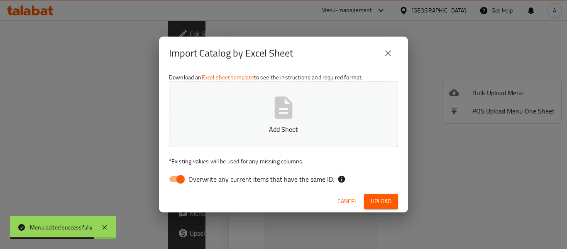
click at [191, 176] on span "Overwrite any current items that have the same ID." at bounding box center [261, 179] width 146 height 10
click at [191, 176] on input "Overwrite any current items that have the same ID." at bounding box center [180, 179] width 47 height 16
checkbox input "false"
click at [213, 111] on button "Add Sheet" at bounding box center [283, 114] width 229 height 66
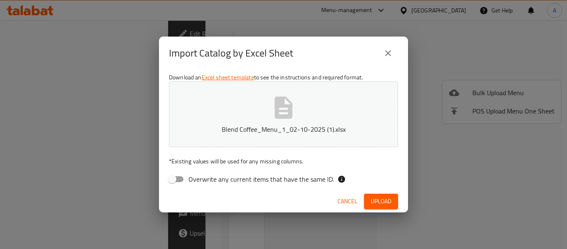
click at [371, 201] on span "Upload" at bounding box center [381, 201] width 21 height 10
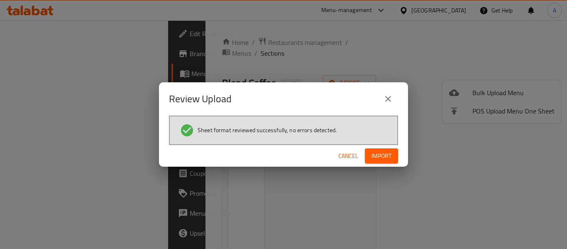
click at [385, 154] on span "Import" at bounding box center [382, 156] width 20 height 10
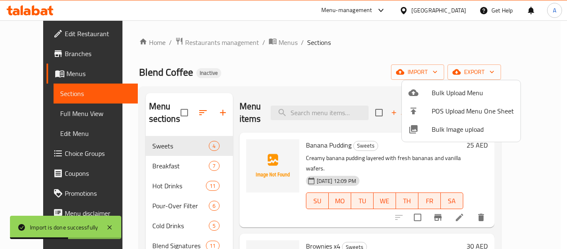
click at [280, 69] on div at bounding box center [283, 124] width 567 height 249
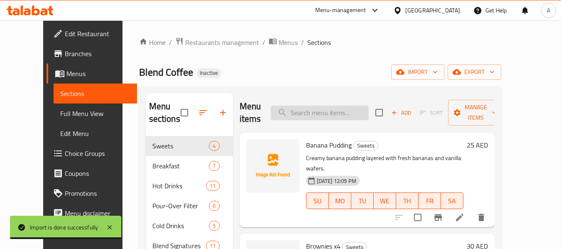
click at [314, 119] on input "search" at bounding box center [320, 112] width 98 height 15
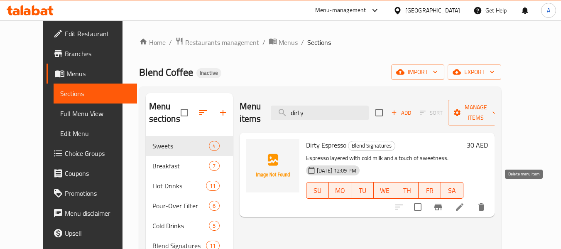
type input "dirty"
click at [484, 203] on icon "delete" at bounding box center [481, 206] width 6 height 7
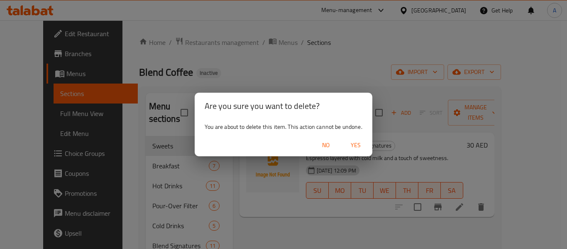
click at [356, 152] on button "Yes" at bounding box center [356, 144] width 27 height 15
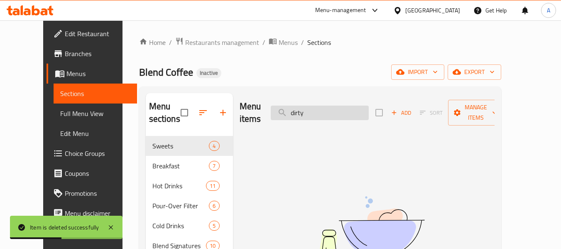
drag, startPoint x: 312, startPoint y: 101, endPoint x: 295, endPoint y: 101, distance: 17.0
click at [295, 105] on input "dirty" at bounding box center [320, 112] width 98 height 15
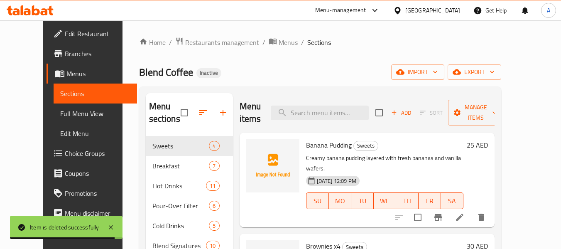
click at [299, 74] on div "Blend Coffee Inactive import export" at bounding box center [320, 71] width 362 height 15
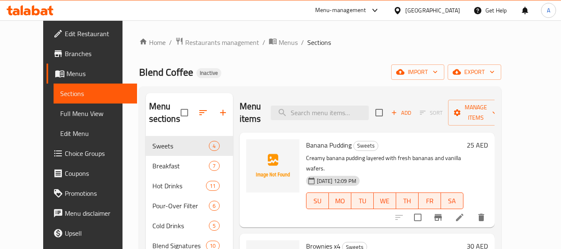
click at [60, 105] on link "Full Menu View" at bounding box center [95, 113] width 83 height 20
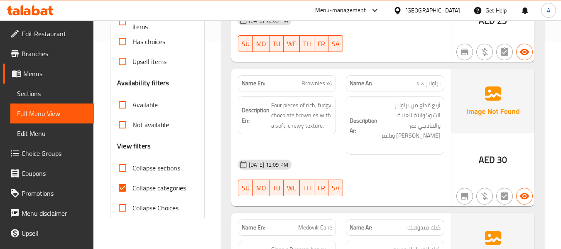
scroll to position [208, 0]
click at [159, 183] on span "Collapse categories" at bounding box center [159, 187] width 54 height 10
click at [132, 183] on input "Collapse categories" at bounding box center [123, 187] width 20 height 20
checkbox input "false"
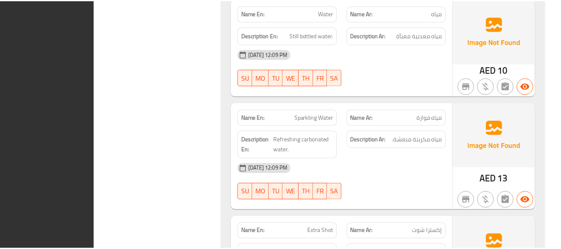
scroll to position [6029, 0]
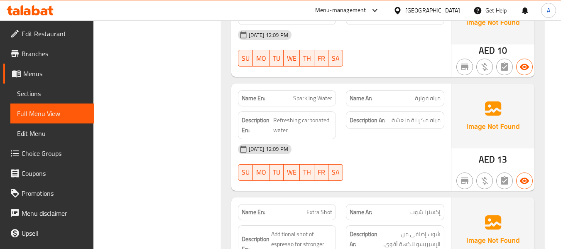
click at [333, 144] on div "Name En: Babyccino Name Ar: بيبيتشينو Description En: Frothy milk served in a s…" at bounding box center [382, 96] width 323 height 469
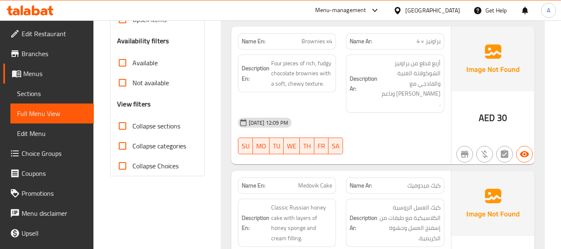
scroll to position [0, 0]
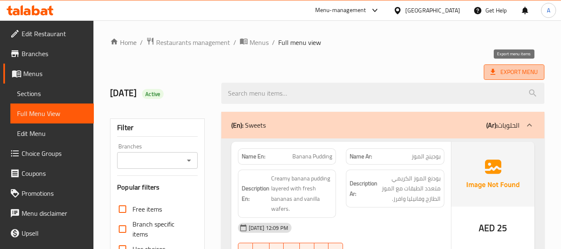
click at [487, 69] on span "Export Menu" at bounding box center [514, 71] width 61 height 15
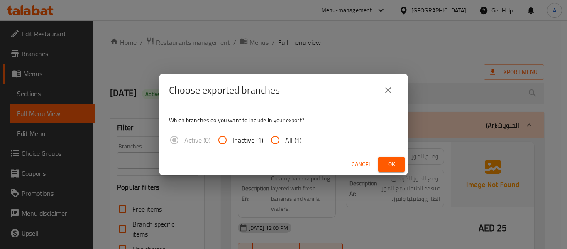
click at [292, 139] on span "All (1)" at bounding box center [293, 140] width 16 height 10
click at [285, 139] on input "All (1)" at bounding box center [275, 140] width 20 height 20
radio input "true"
click at [388, 162] on span "Ok" at bounding box center [391, 164] width 13 height 10
